Goal: Check status: Check status

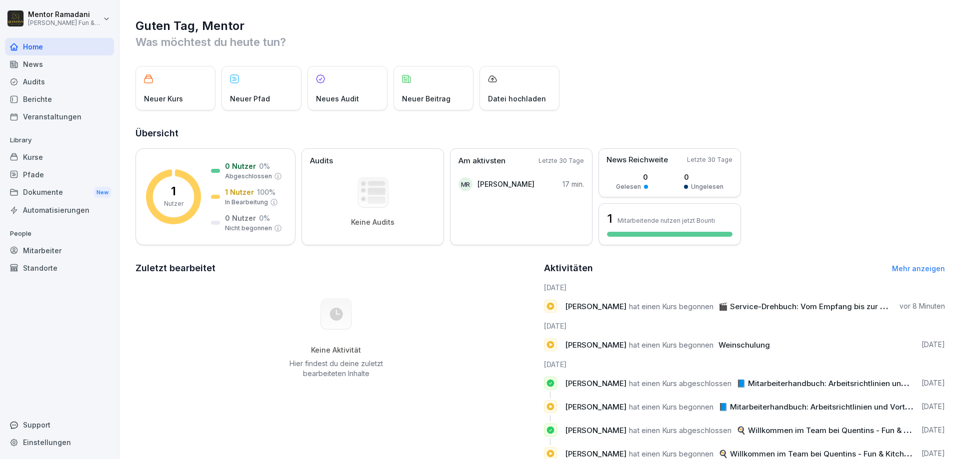
click at [54, 155] on div "Kurse" at bounding box center [59, 156] width 109 height 17
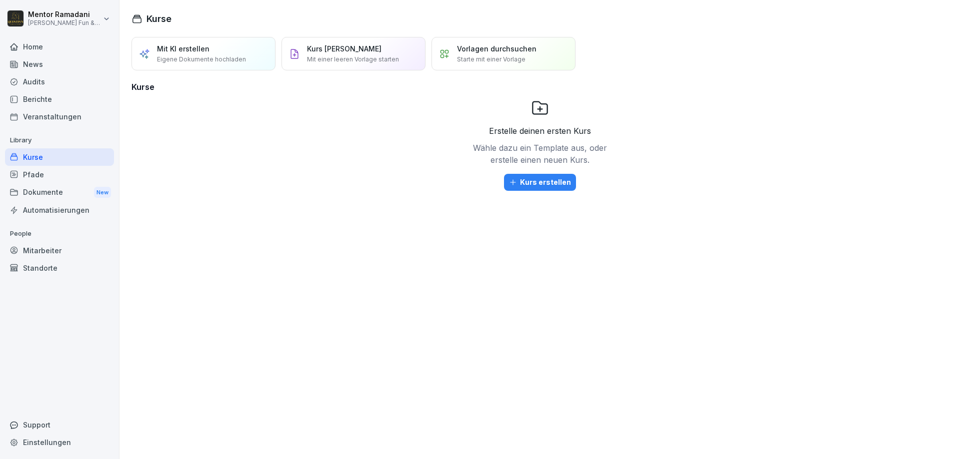
click at [40, 176] on div "Pfade" at bounding box center [59, 174] width 109 height 17
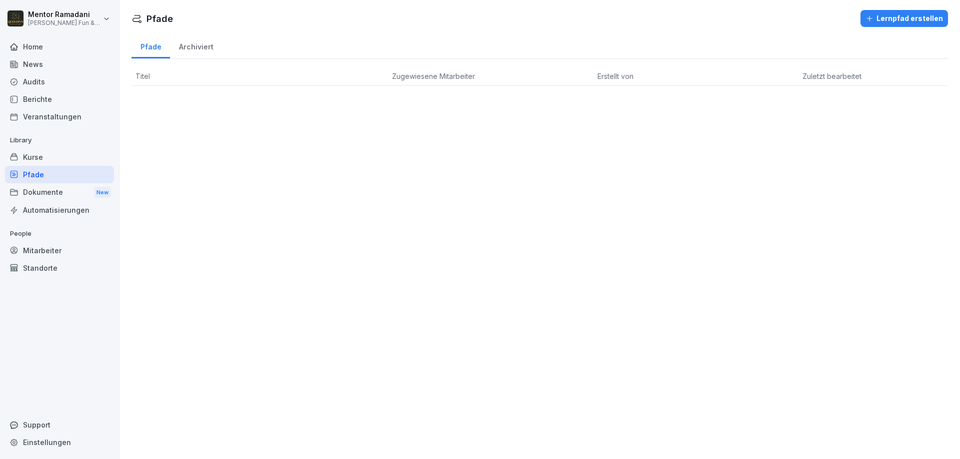
click at [200, 47] on div "Archiviert" at bounding box center [196, 45] width 52 height 25
click at [153, 47] on div "Pfade" at bounding box center [150, 45] width 38 height 25
click at [47, 252] on div "Mitarbeiter" at bounding box center [59, 250] width 109 height 17
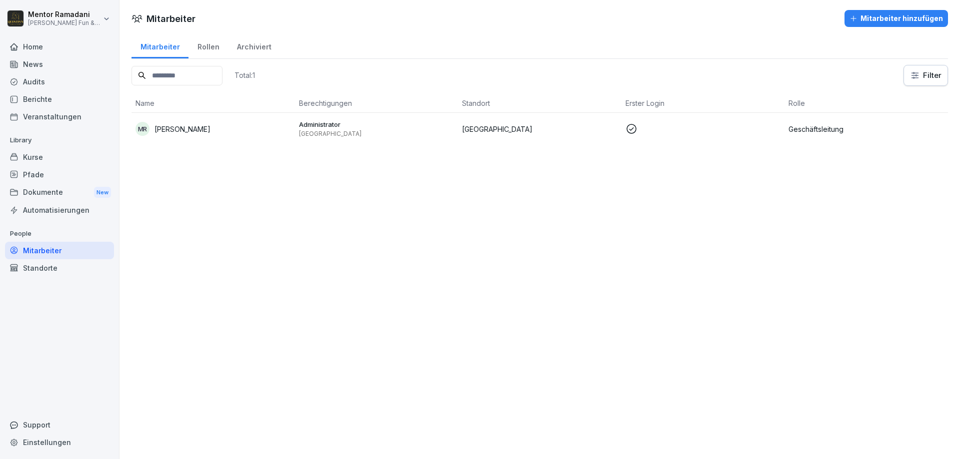
click at [739, 125] on p at bounding box center [702, 129] width 155 height 12
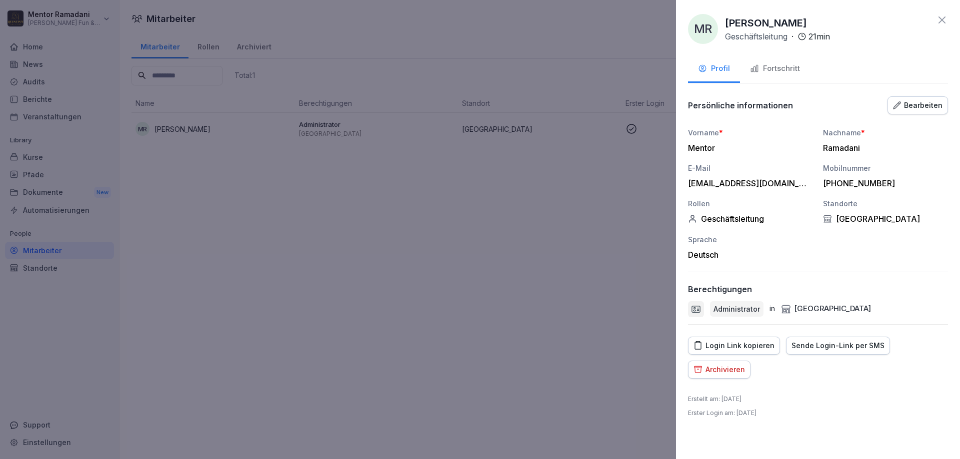
click at [788, 75] on button "Fortschritt" at bounding box center [775, 69] width 70 height 27
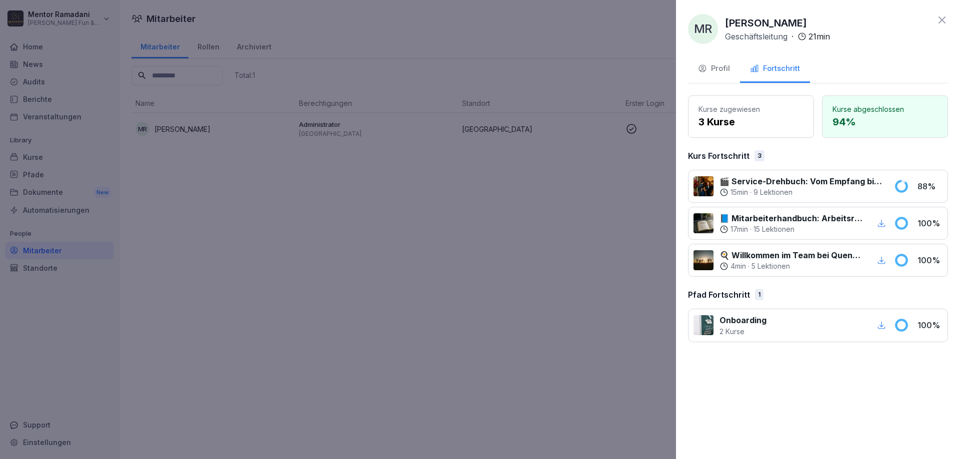
click at [912, 186] on div "🎬 Service-Drehbuch: Vom Empfang bis zur Verabschiedung 15 min · 9 Lektionen 88 %" at bounding box center [818, 186] width 260 height 33
click at [765, 190] on p "9 Lektionen" at bounding box center [772, 192] width 39 height 10
click at [806, 402] on div "MR [PERSON_NAME] Geschäftsleitung · 21 min Profil Fortschritt Kurse zugewiesen …" at bounding box center [818, 229] width 284 height 459
click at [317, 279] on div at bounding box center [480, 229] width 960 height 459
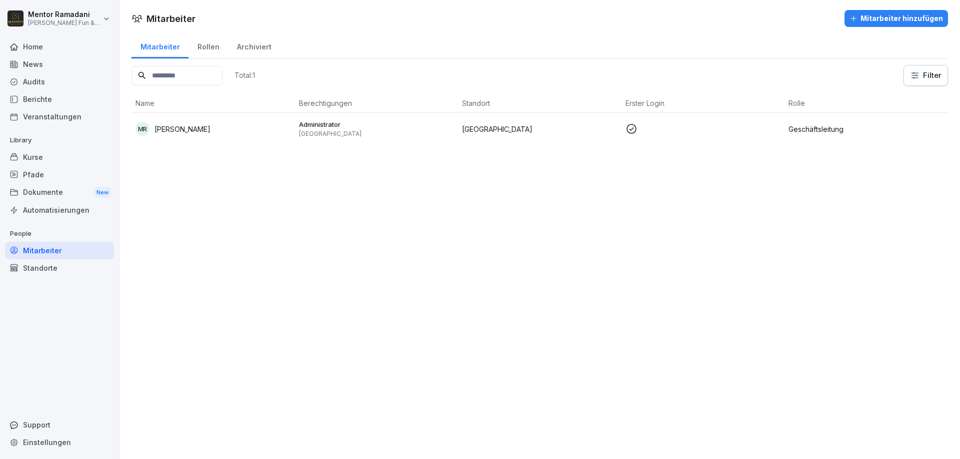
click at [39, 45] on div "Home" at bounding box center [59, 46] width 109 height 17
